Goal: Find contact information: Obtain details needed to contact an individual or organization

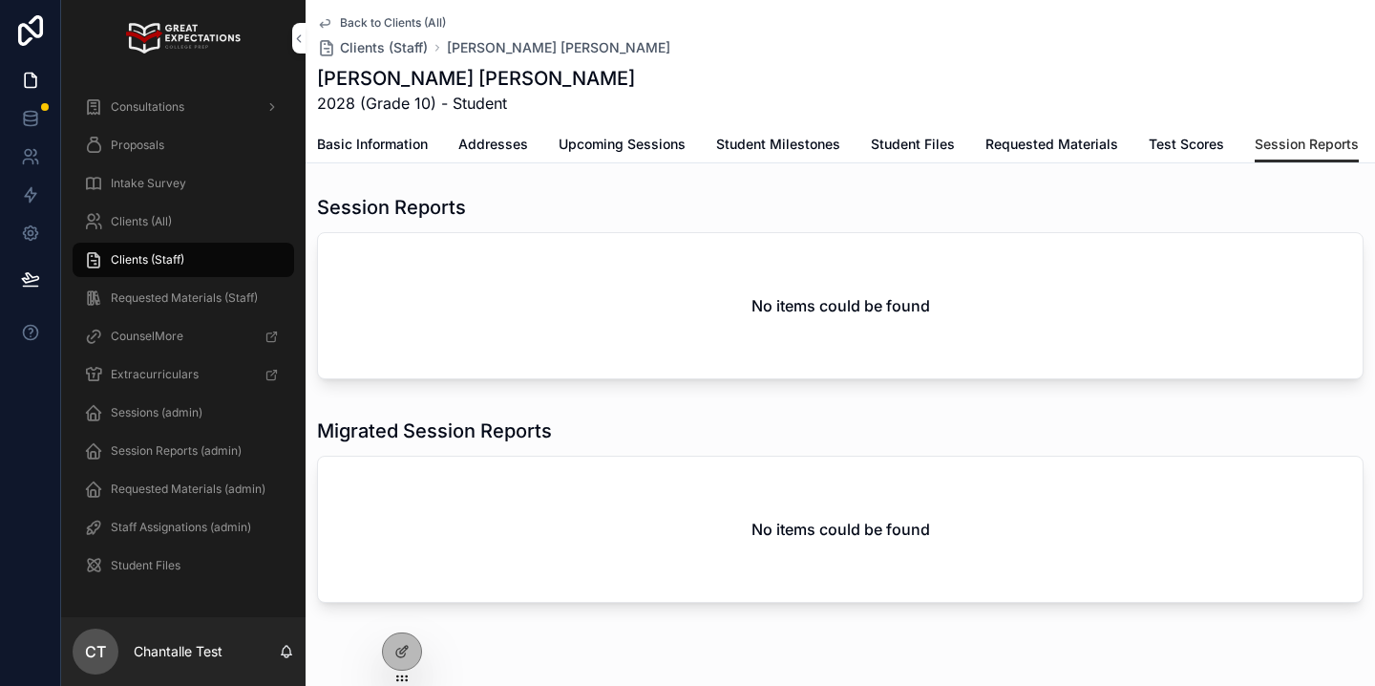
click at [149, 218] on span "Clients (All)" at bounding box center [141, 221] width 61 height 15
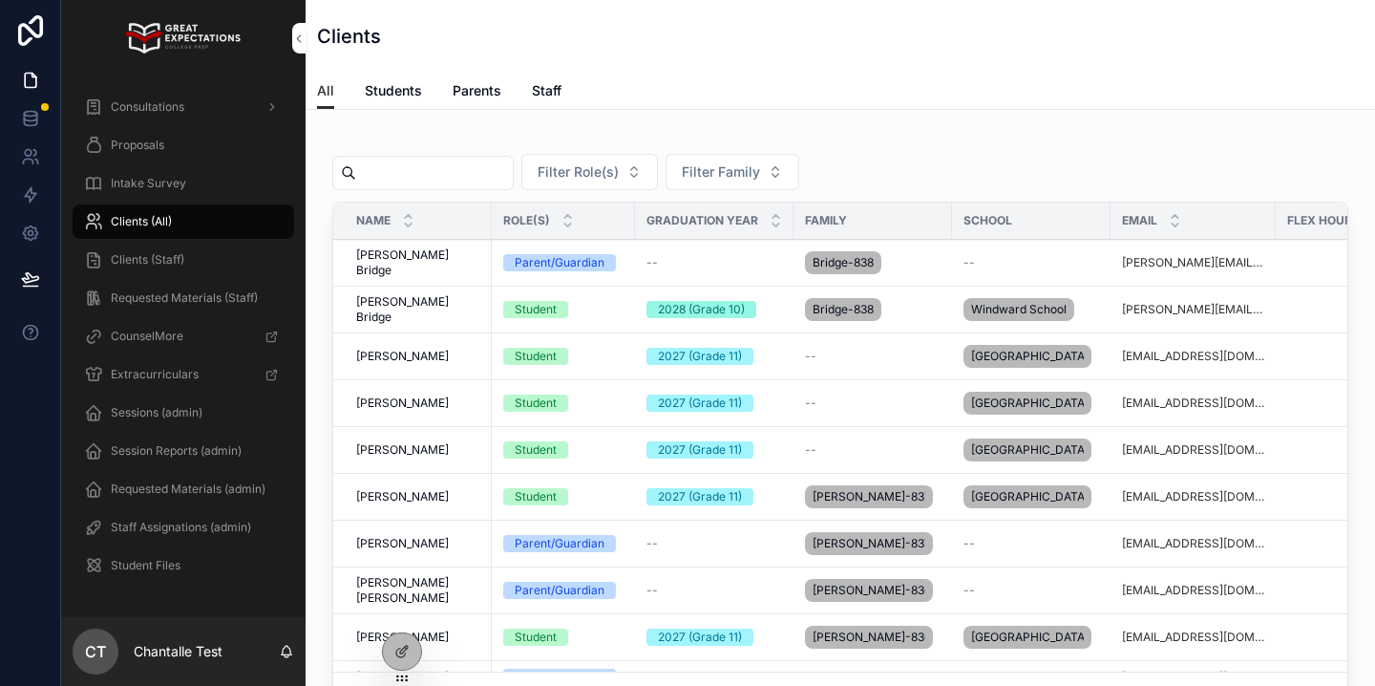
click at [443, 171] on input "scrollable content" at bounding box center [434, 172] width 157 height 27
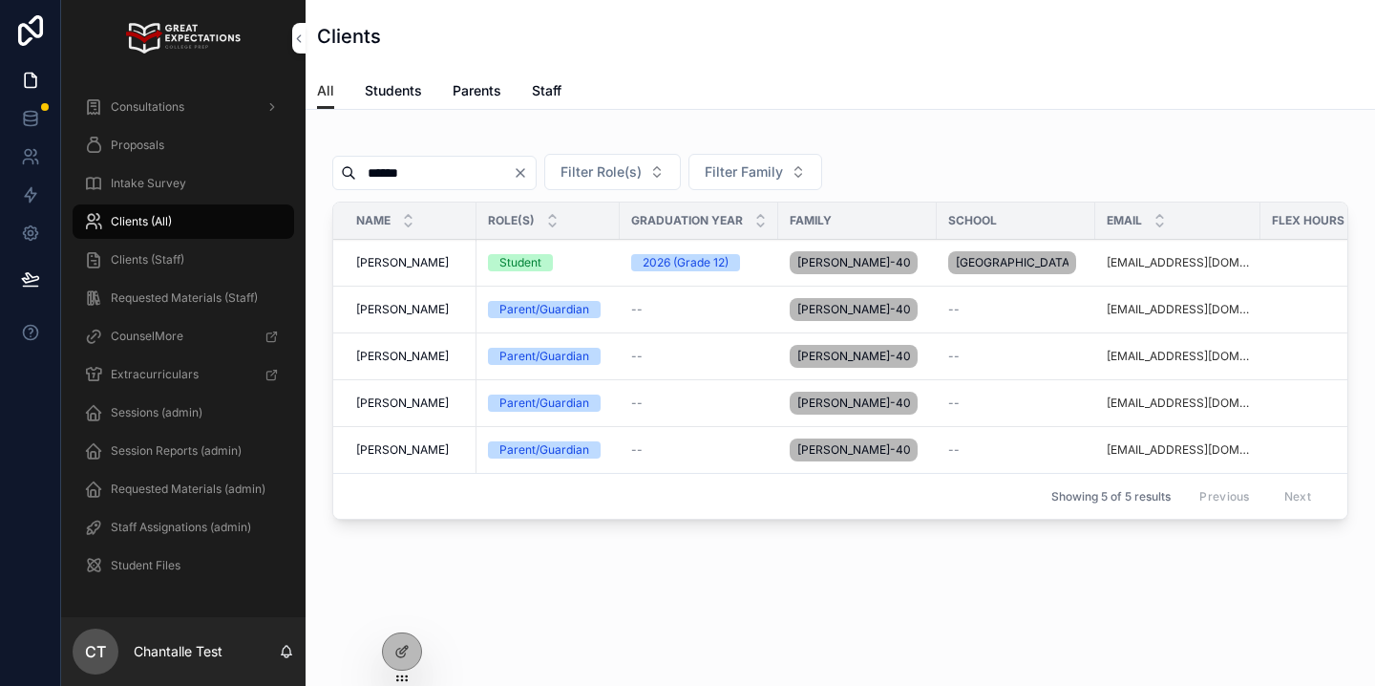
type input "******"
click at [413, 268] on span "[PERSON_NAME]" at bounding box center [402, 262] width 93 height 15
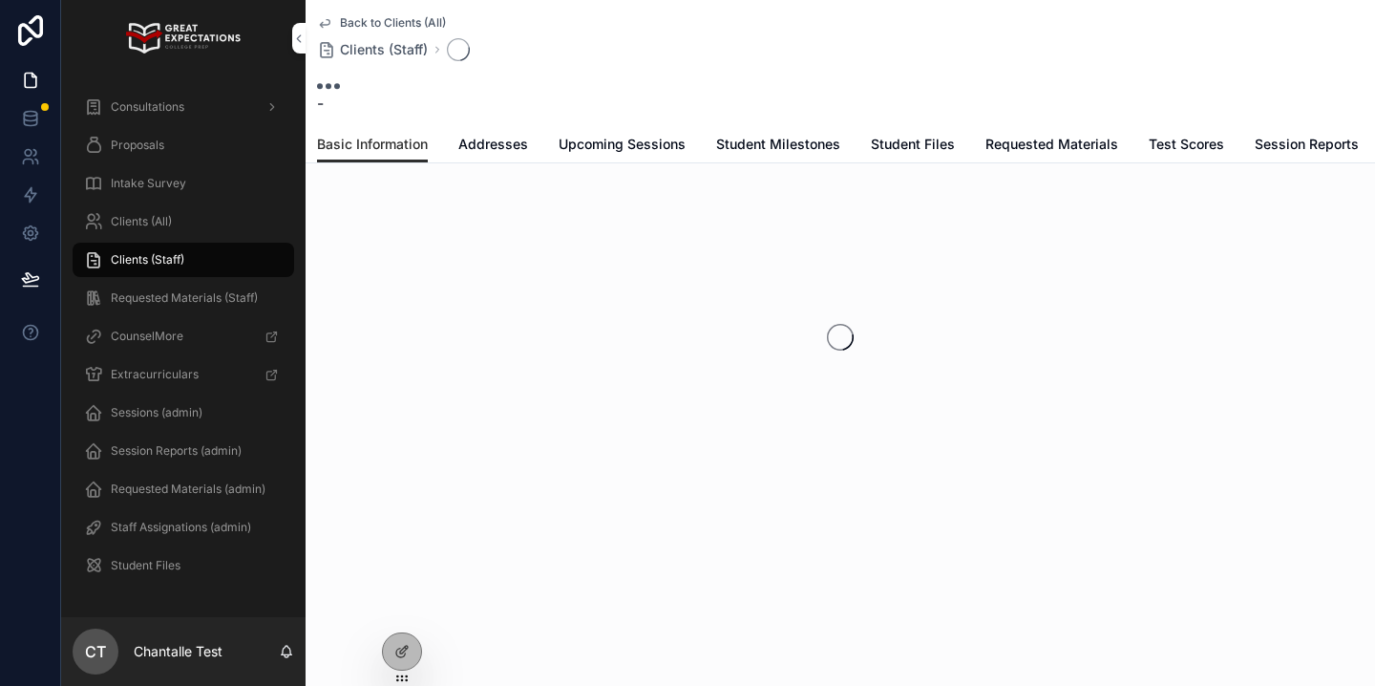
click at [653, 151] on span "Upcoming Sessions" at bounding box center [622, 144] width 127 height 19
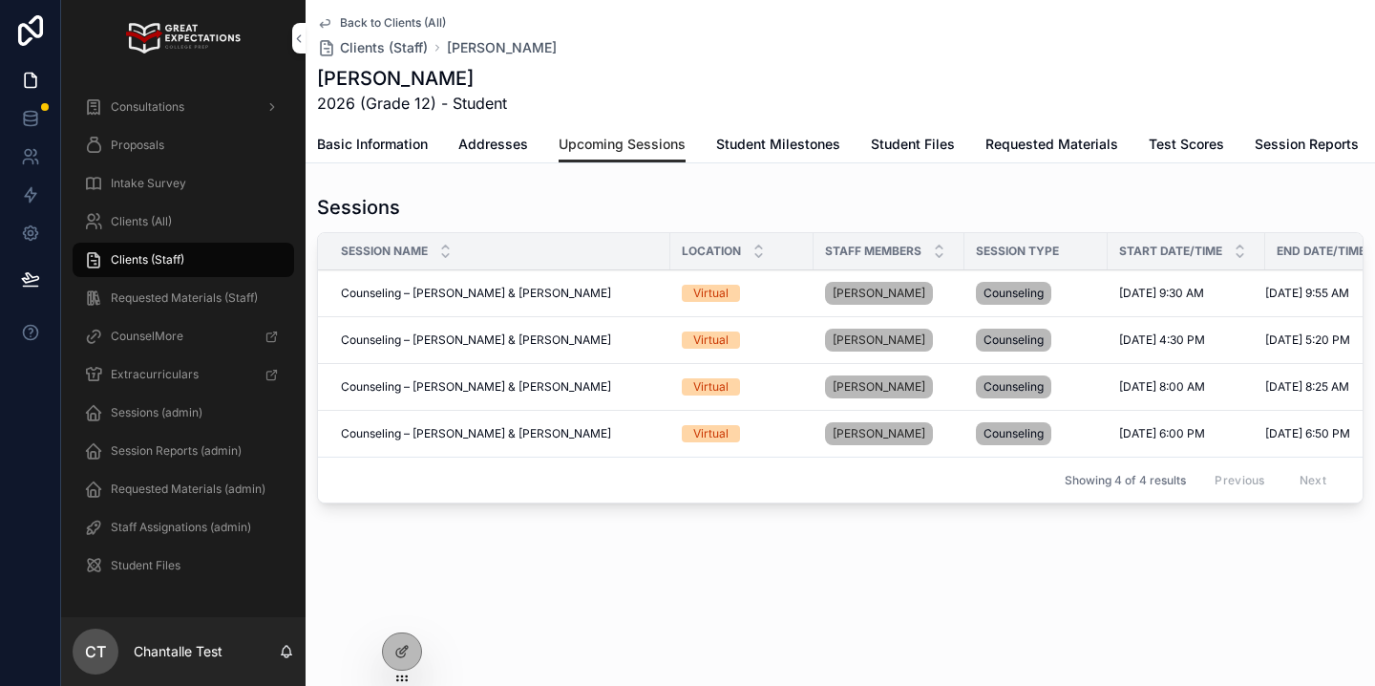
scroll to position [0, 51]
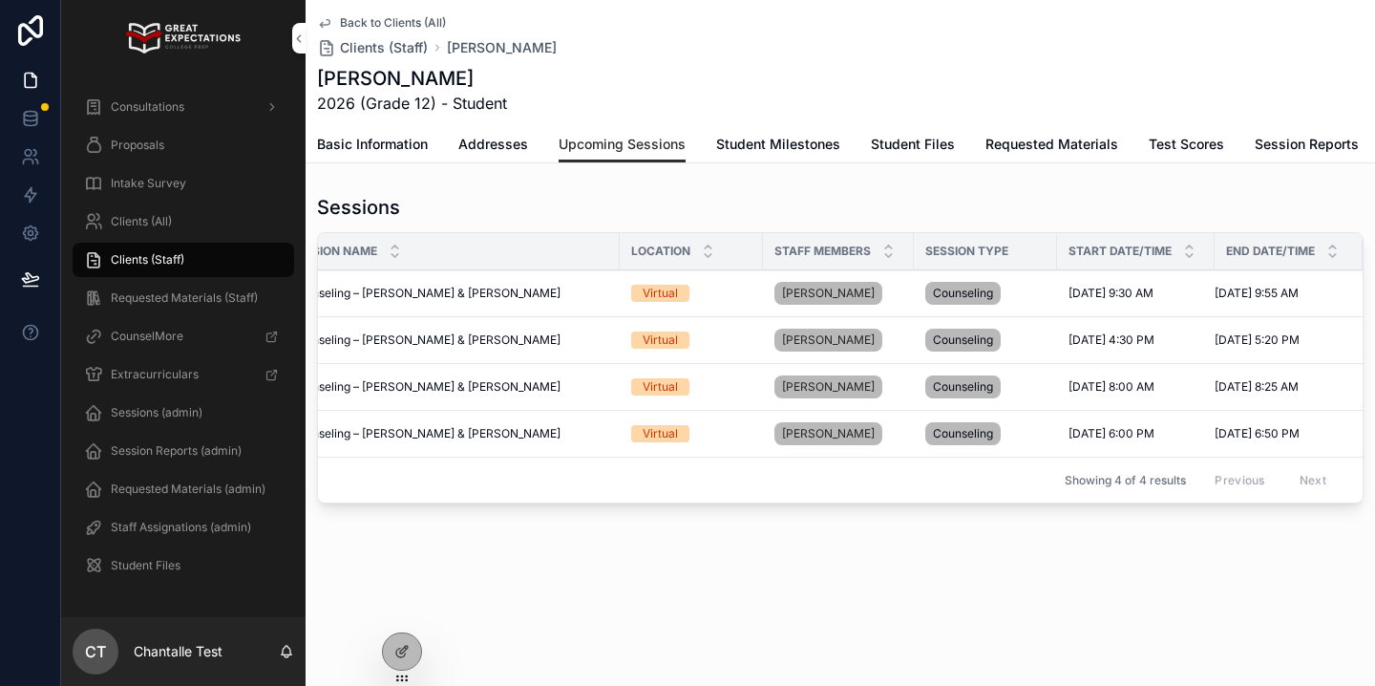
click at [174, 96] on div "Consultations" at bounding box center [183, 107] width 199 height 31
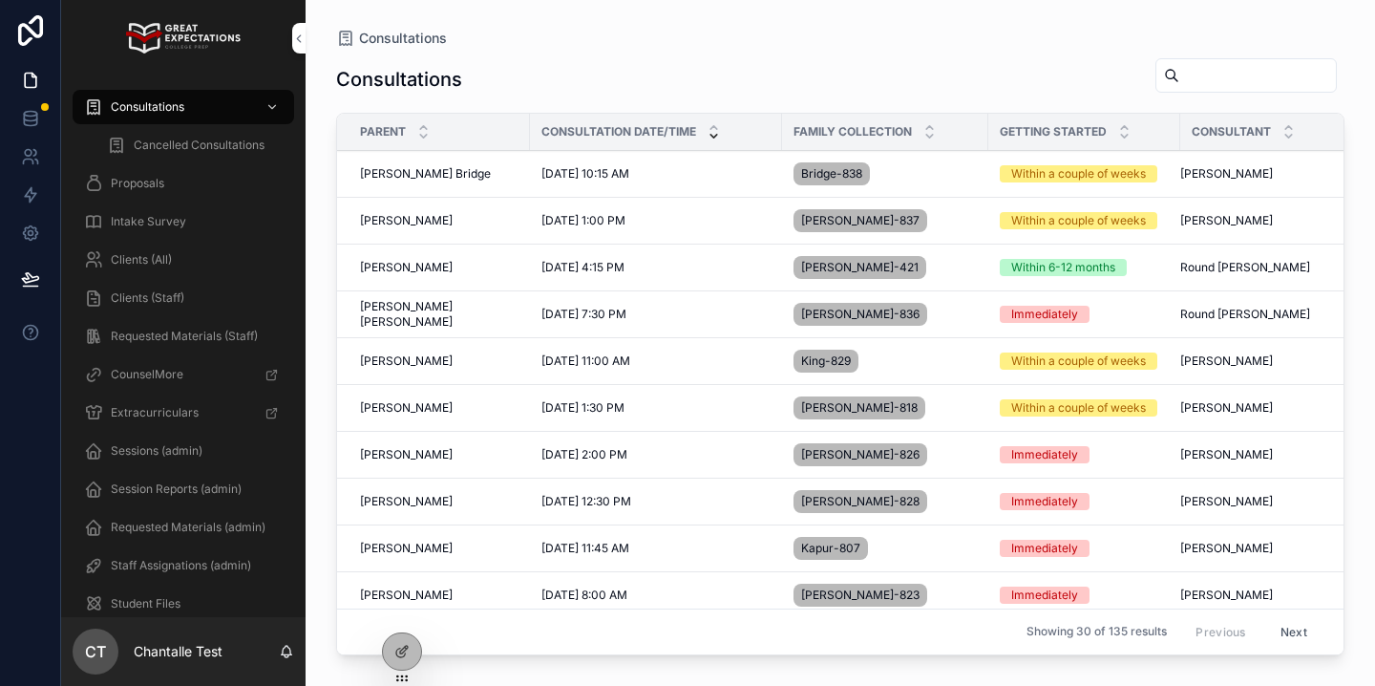
click at [415, 172] on span "[PERSON_NAME] Bridge" at bounding box center [425, 173] width 131 height 15
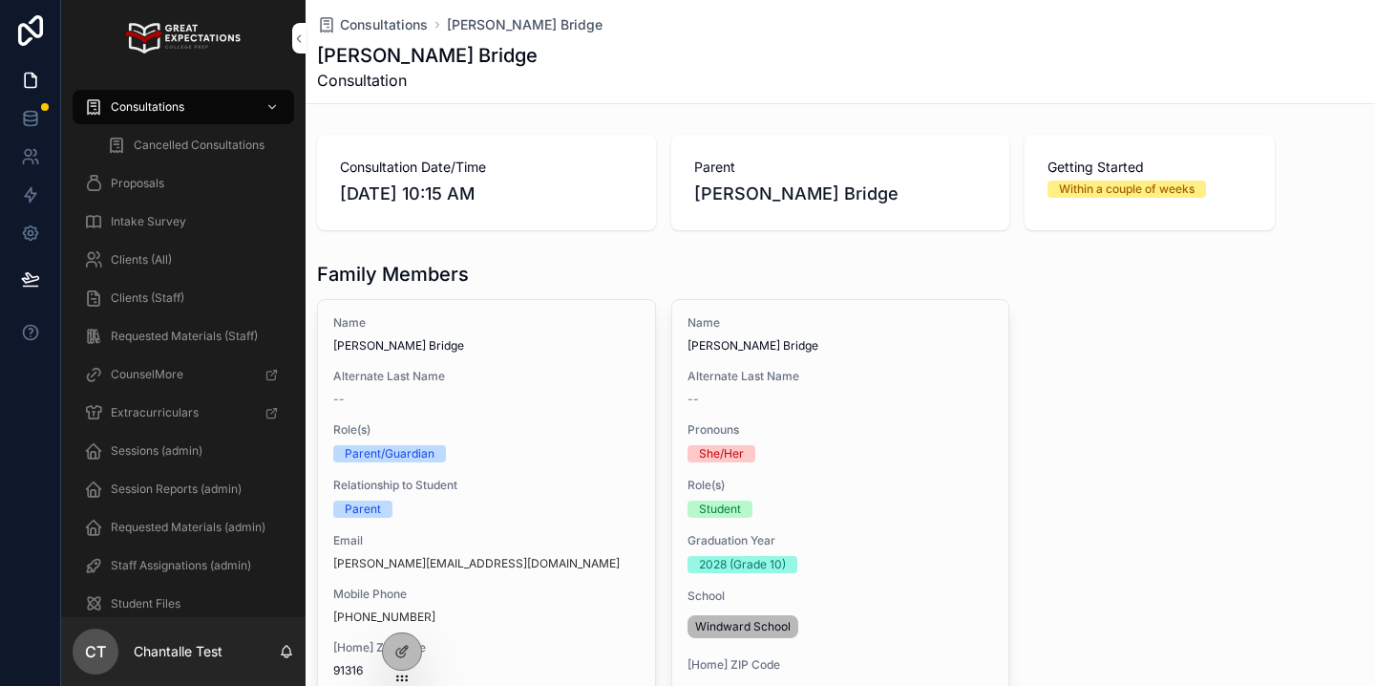
scroll to position [109, 0]
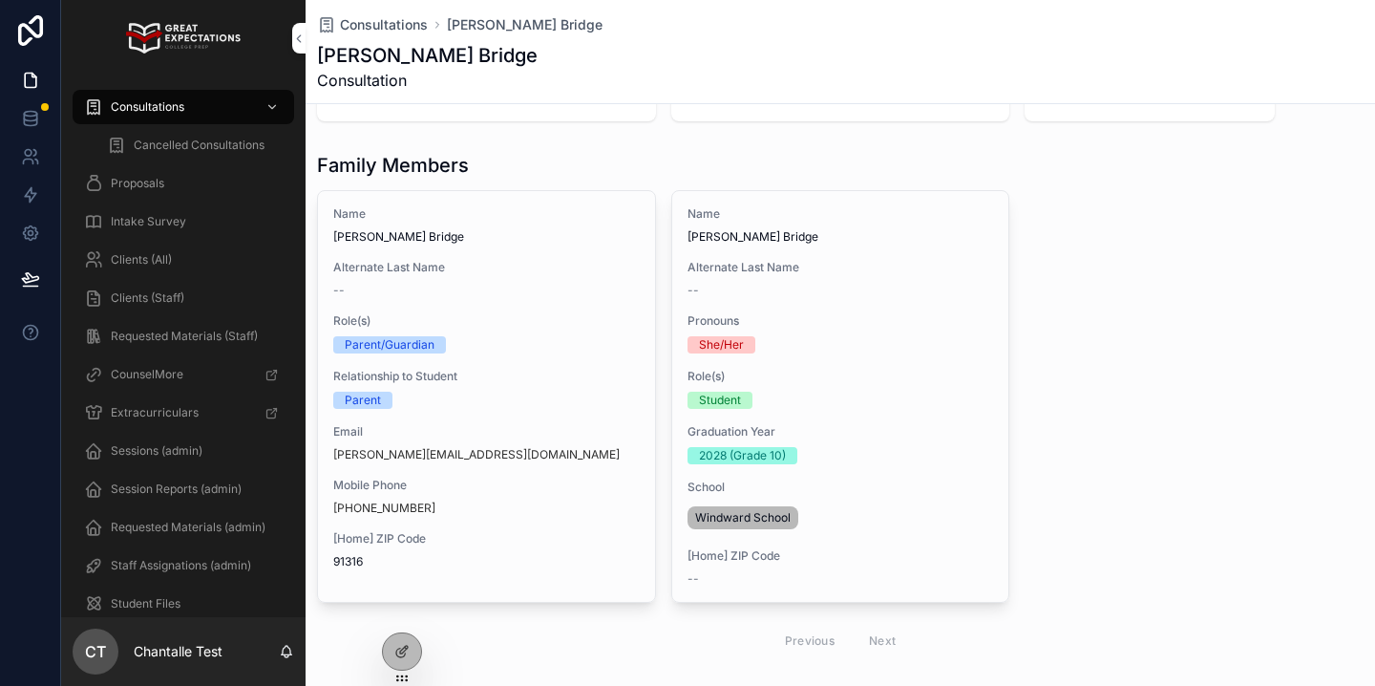
click at [491, 512] on div "[PHONE_NUMBER]" at bounding box center [486, 507] width 307 height 15
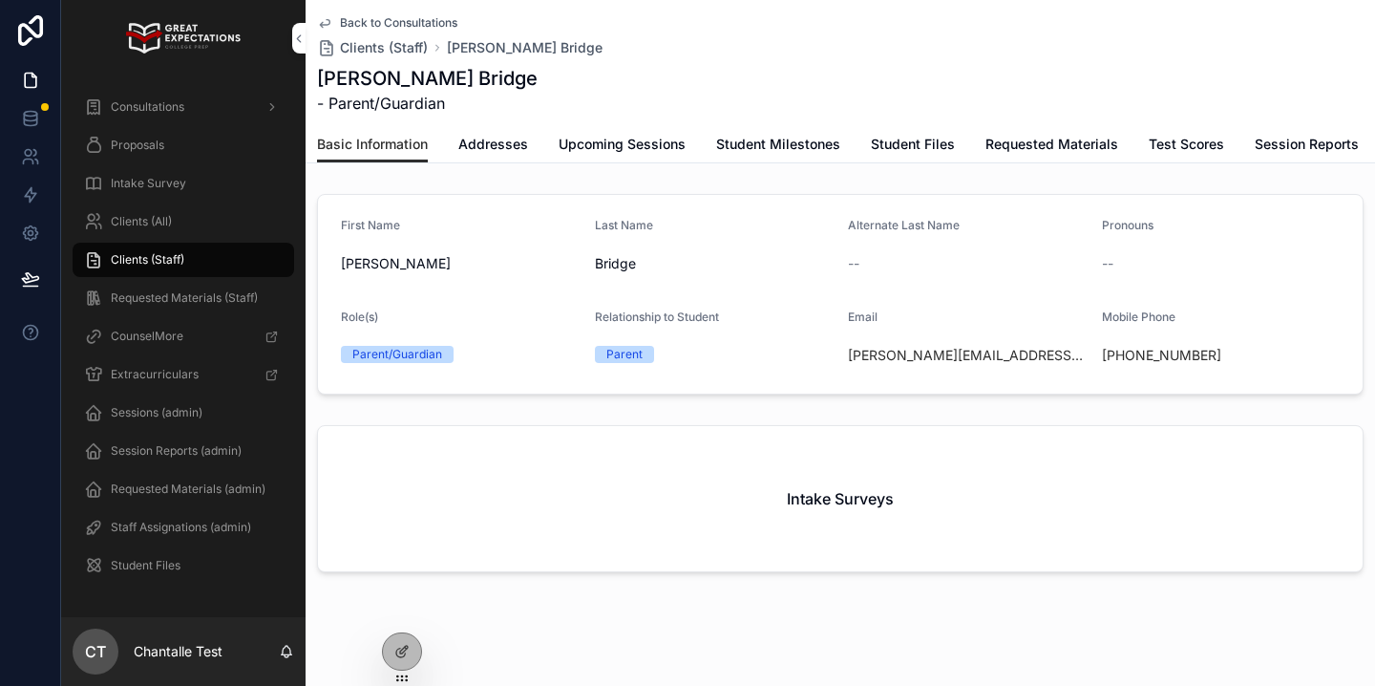
drag, startPoint x: 1217, startPoint y: 349, endPoint x: 1119, endPoint y: 349, distance: 98.4
click at [1119, 349] on div "[PHONE_NUMBER]" at bounding box center [1221, 355] width 239 height 19
copy link "[PHONE_NUMBER]"
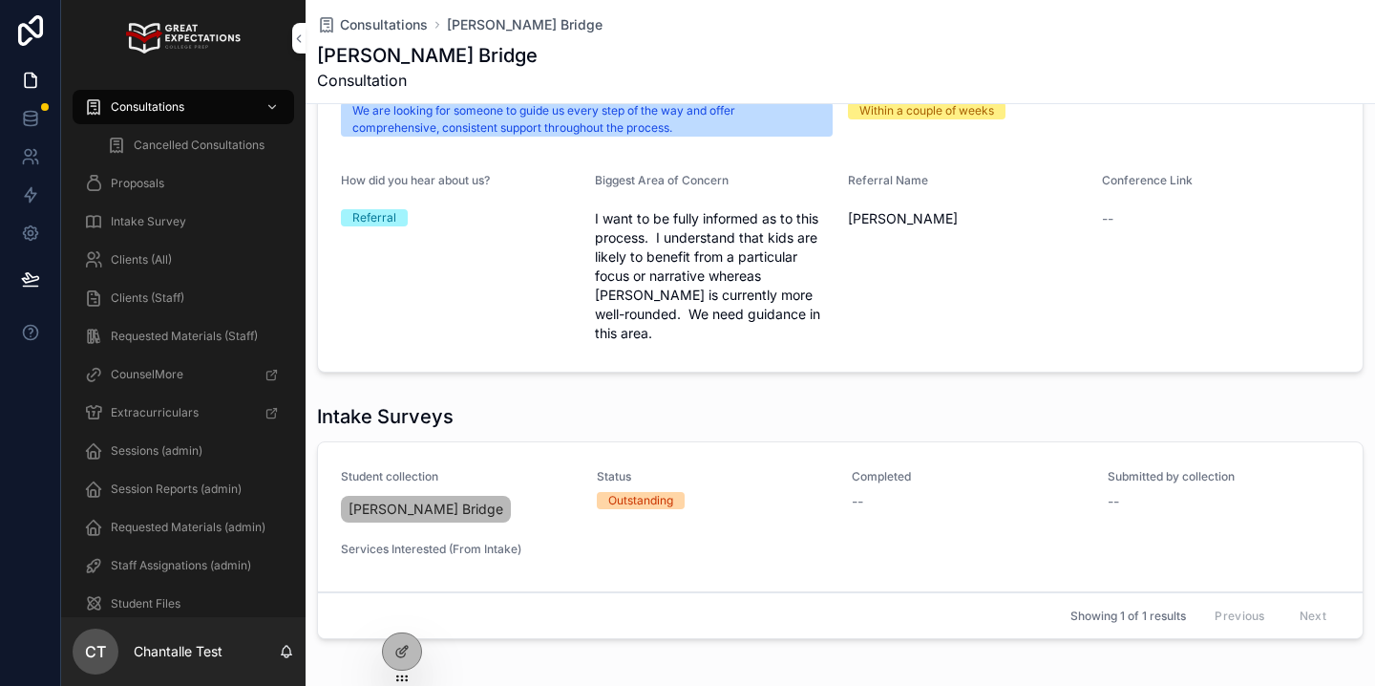
scroll to position [785, 0]
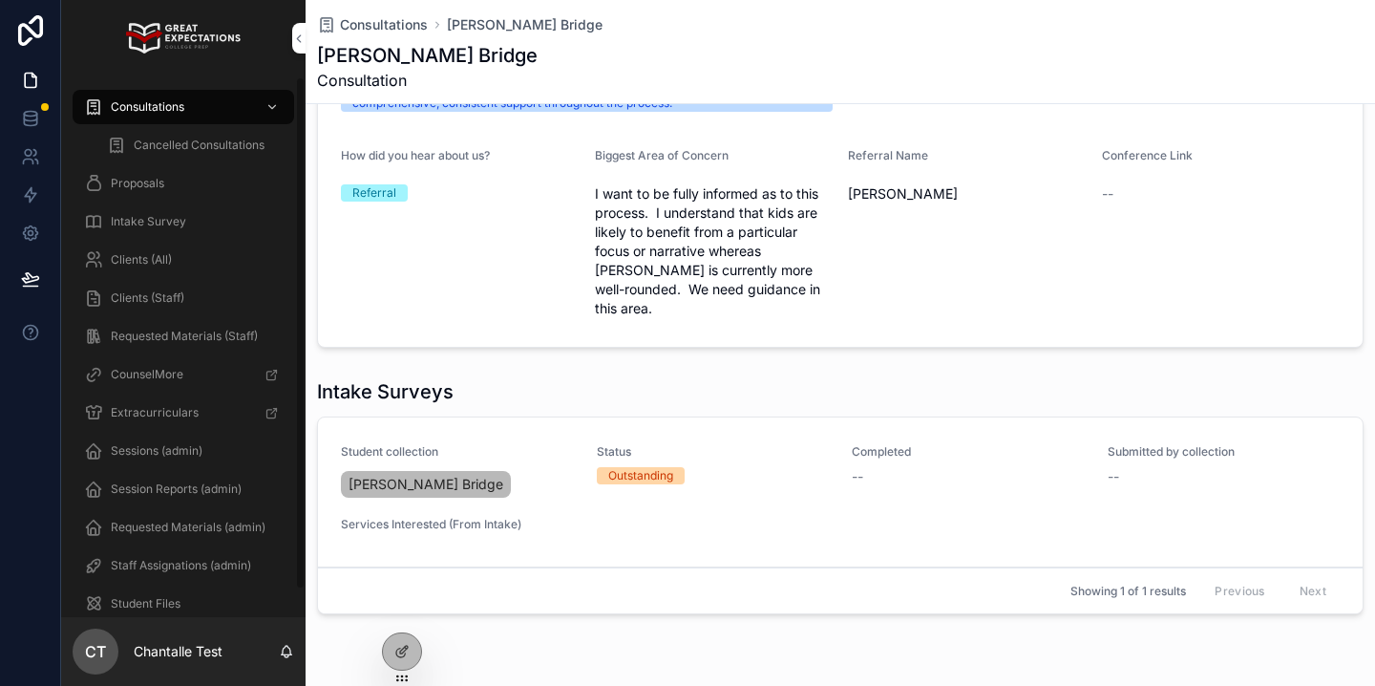
click at [175, 262] on div "Clients (All)" at bounding box center [183, 259] width 199 height 31
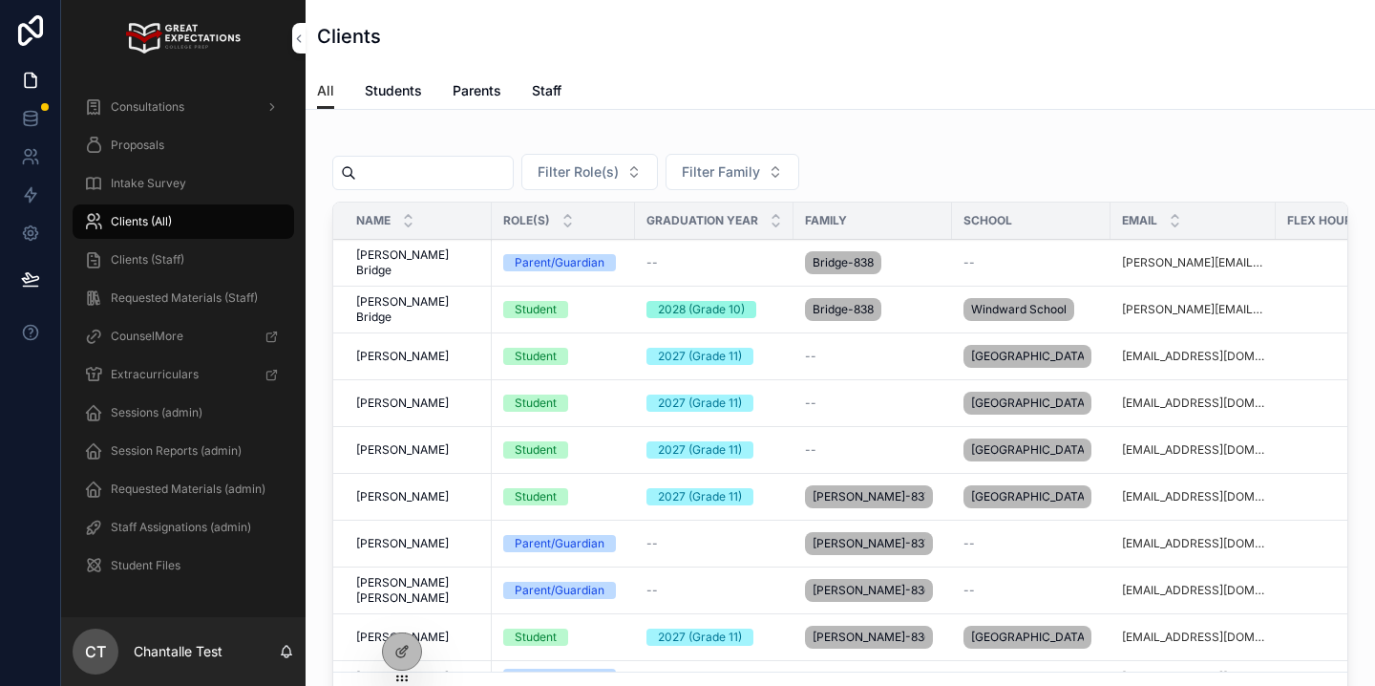
click at [391, 169] on input "scrollable content" at bounding box center [434, 172] width 157 height 27
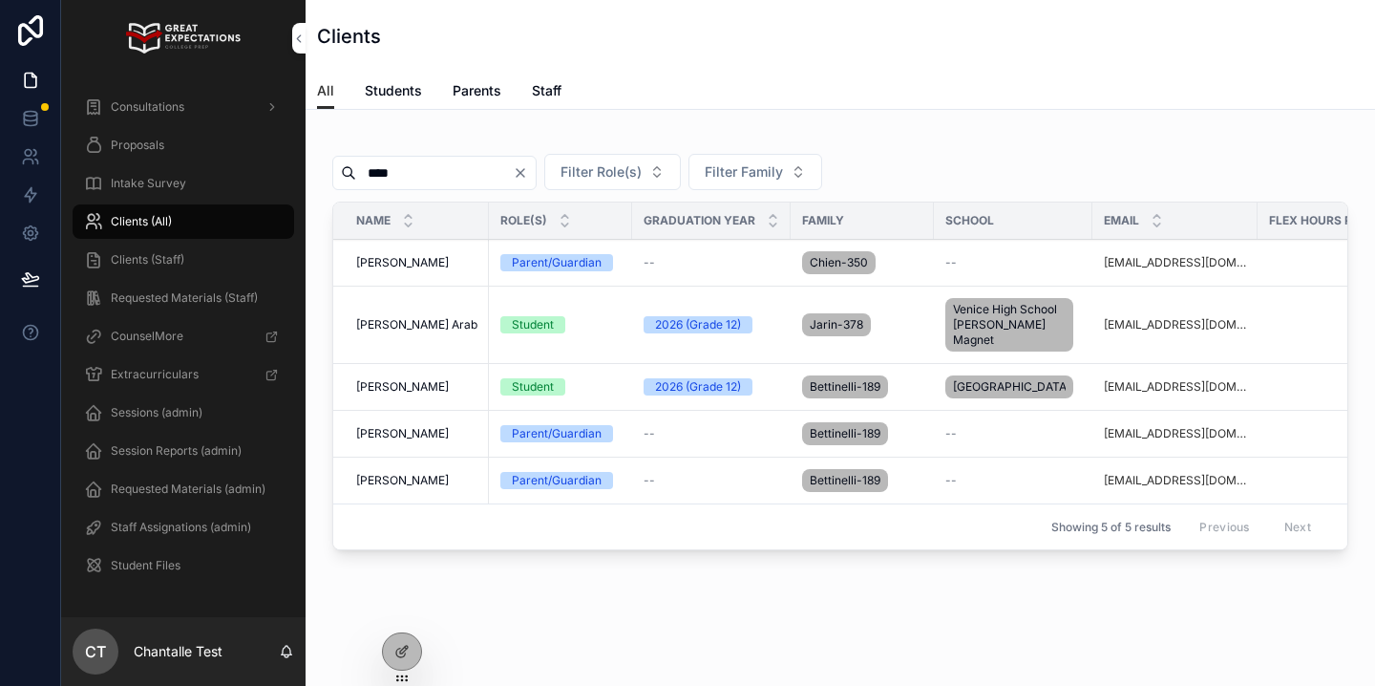
type input "****"
click at [400, 394] on span "[PERSON_NAME]" at bounding box center [402, 386] width 93 height 15
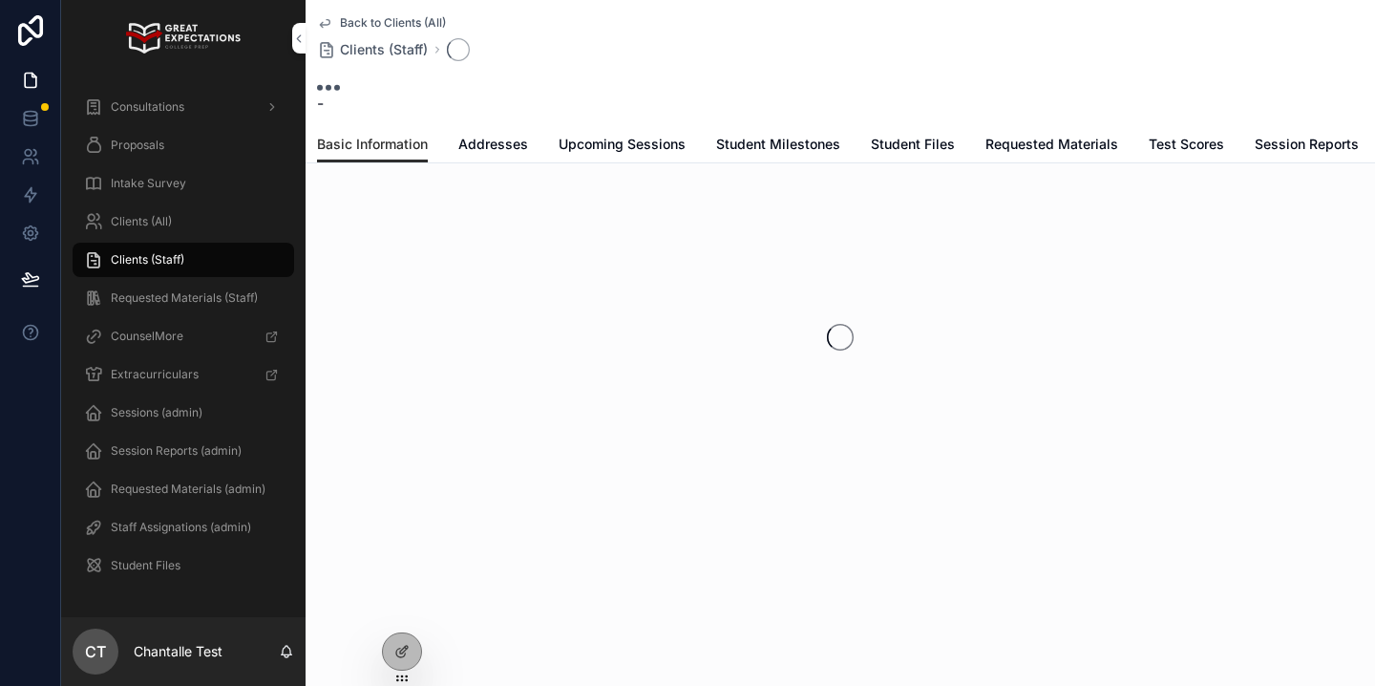
click at [682, 138] on span "Upcoming Sessions" at bounding box center [622, 144] width 127 height 19
